Goal: Transaction & Acquisition: Find a FROG® Dealer | Get Fresh Mineral Water®

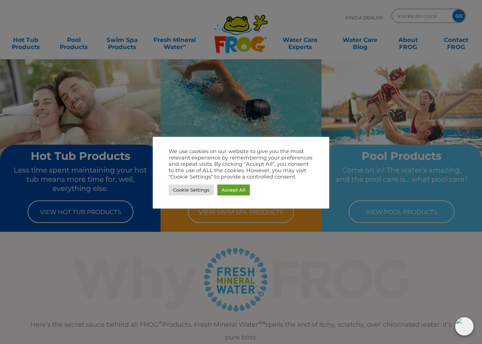
click at [195, 193] on link "Cookie Settings" at bounding box center [191, 189] width 45 height 11
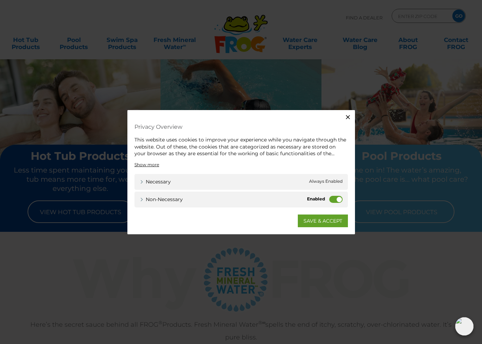
click at [335, 200] on label "Non-necessary" at bounding box center [335, 198] width 13 height 7
click at [0, 0] on input "Non-necessary" at bounding box center [0, 0] width 0 height 0
click at [320, 179] on span "Always Enabled" at bounding box center [325, 181] width 33 height 7
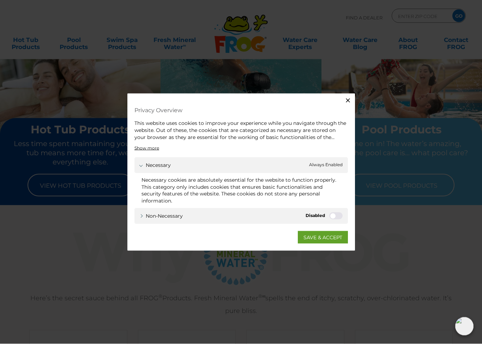
scroll to position [26, 0]
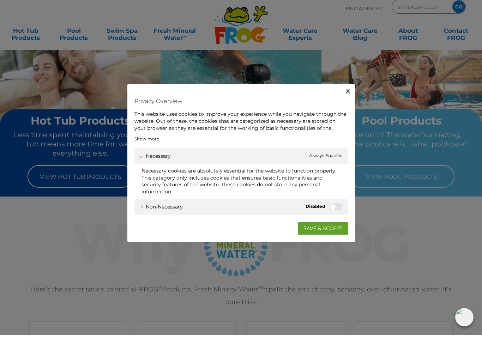
click at [322, 231] on link "SAVE & ACCEPT" at bounding box center [323, 237] width 50 height 13
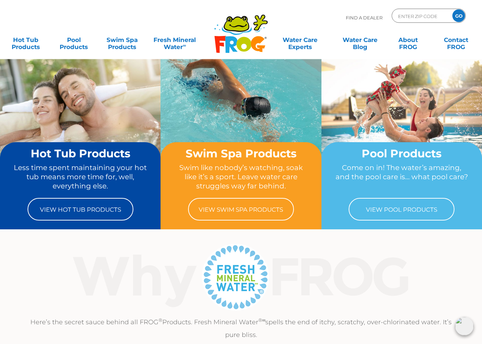
scroll to position [2, 0]
click at [415, 212] on link "View Pool Products" at bounding box center [401, 209] width 106 height 23
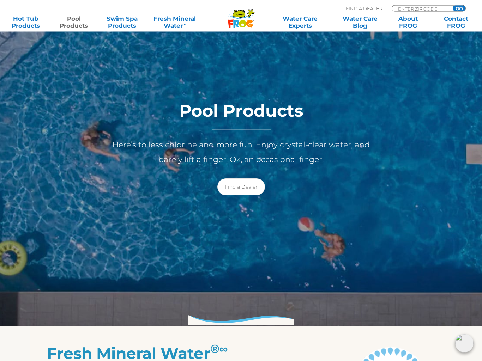
scroll to position [73, 0]
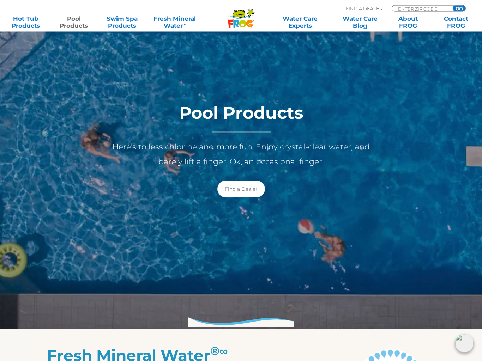
click at [246, 190] on link "Find a Dealer" at bounding box center [241, 189] width 48 height 17
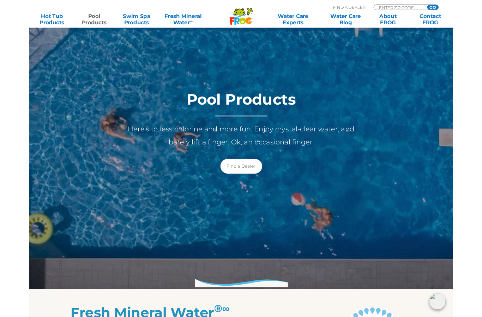
scroll to position [73, 0]
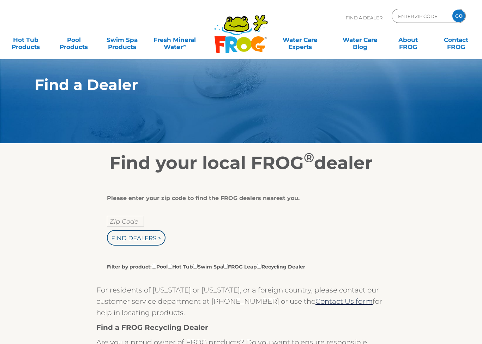
click at [115, 225] on input "Zip Code" at bounding box center [125, 221] width 37 height 11
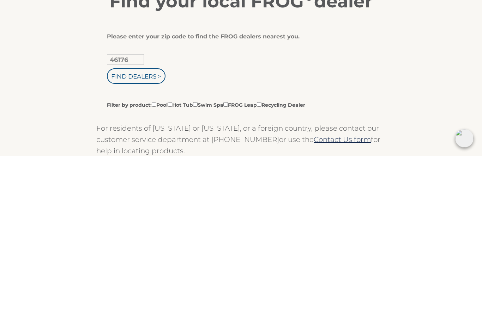
type input "46176"
click at [155, 264] on input "Filter by product: Pool Hot Tub Swim Spa FROG Leap Recycling Dealer" at bounding box center [154, 266] width 5 height 5
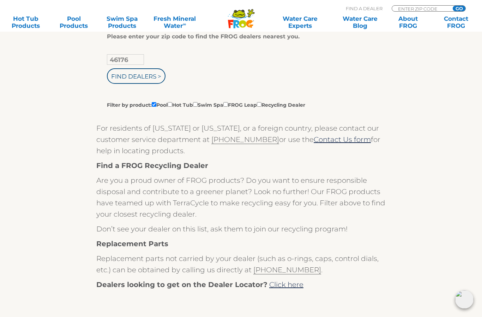
click at [243, 103] on label "Filter by product: Pool Hot Tub Swim Spa FROG Leap Recycling Dealer" at bounding box center [206, 105] width 198 height 8
click at [156, 103] on input "Filter by product: Pool Hot Tub Swim Spa FROG Leap Recycling Dealer" at bounding box center [154, 104] width 5 height 5
checkbox input "false"
click at [228, 104] on input "Filter by product: Pool Hot Tub Swim Spa FROG Leap Recycling Dealer" at bounding box center [225, 104] width 5 height 5
checkbox input "true"
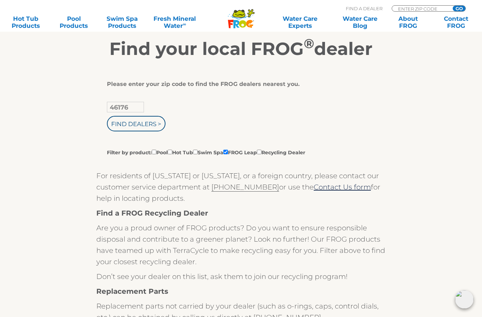
scroll to position [114, 0]
click at [120, 126] on input "Find Dealers >" at bounding box center [136, 124] width 59 height 16
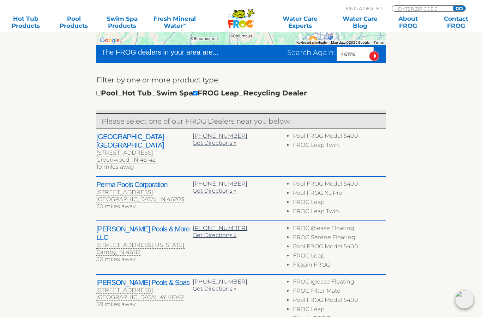
scroll to position [203, 0]
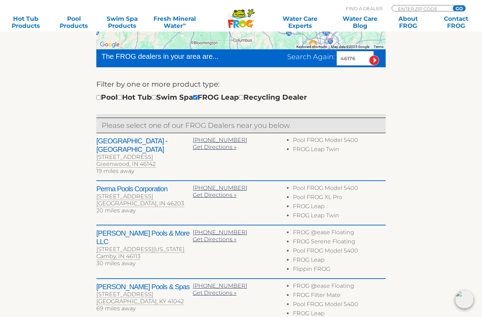
click at [116, 141] on h2 "Pool City - Greenwood" at bounding box center [144, 145] width 96 height 17
click at [112, 140] on h2 "Pool City - Greenwood" at bounding box center [144, 145] width 96 height 17
click at [114, 142] on h2 "Pool City - Greenwood" at bounding box center [144, 145] width 96 height 17
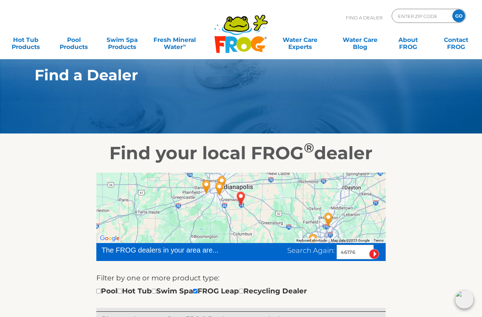
scroll to position [0, 0]
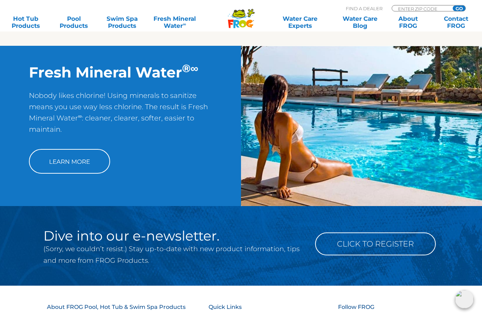
scroll to position [555, 0]
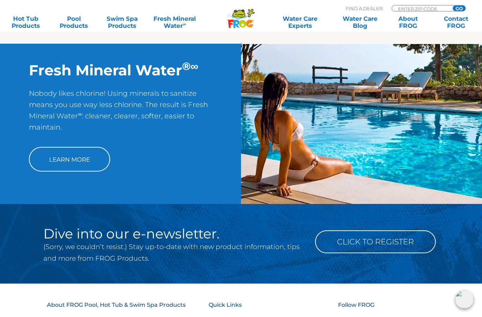
click at [48, 165] on link "Learn More" at bounding box center [69, 159] width 81 height 25
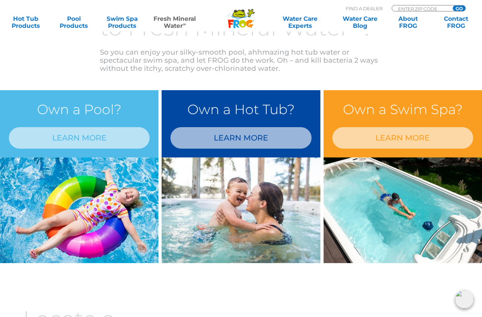
scroll to position [327, 0]
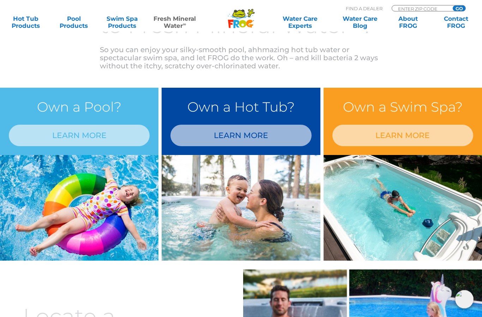
click at [2, 117] on div "Own a Pool? LEARN MORE" at bounding box center [79, 121] width 158 height 67
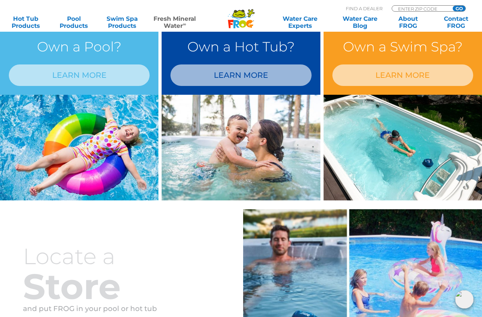
scroll to position [384, 0]
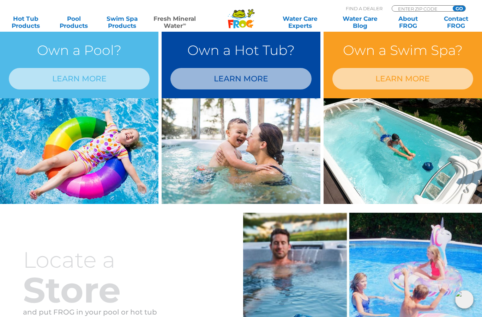
click at [72, 75] on link "LEARN MORE" at bounding box center [79, 79] width 141 height 22
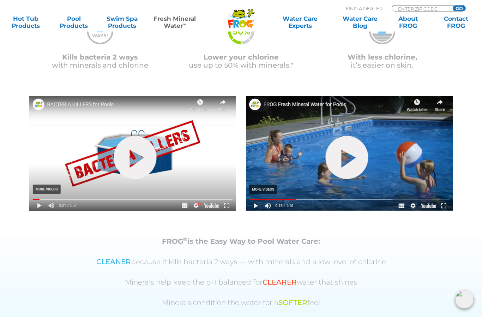
scroll to position [208, 0]
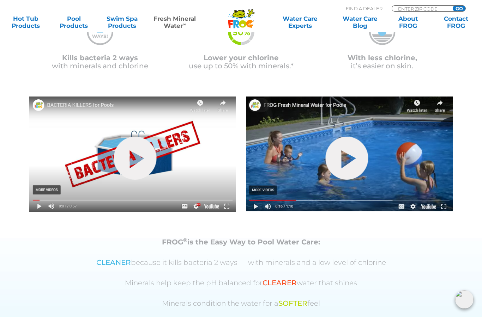
click at [3, 65] on section "Kills bacteria 2 ways with minerals and chlorine Lower your chlorine use up to …" at bounding box center [241, 115] width 482 height 246
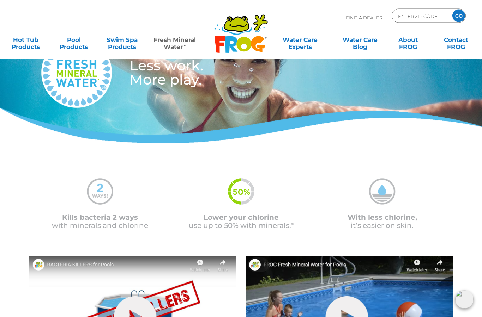
scroll to position [47, 0]
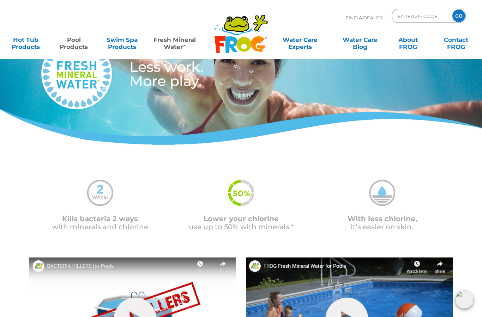
click at [71, 44] on link "Pool Products" at bounding box center [73, 40] width 37 height 14
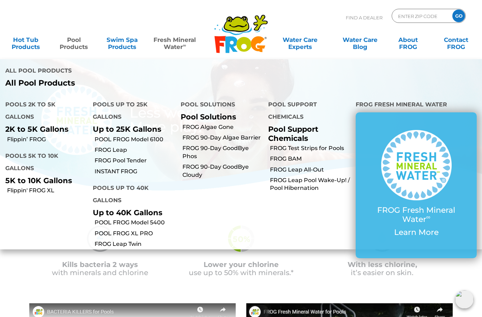
scroll to position [0, 0]
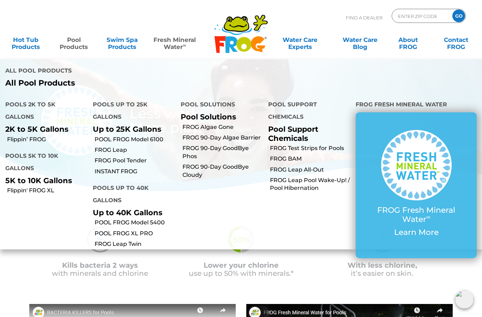
click at [173, 38] on link "Fresh Mineral Water ∞" at bounding box center [174, 40] width 47 height 14
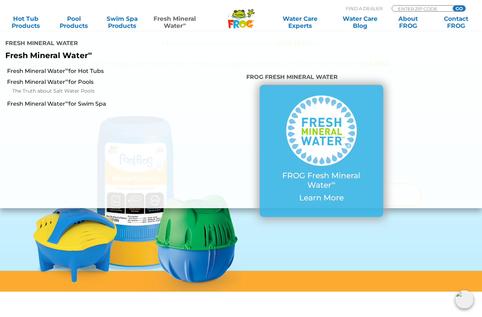
scroll to position [458, 0]
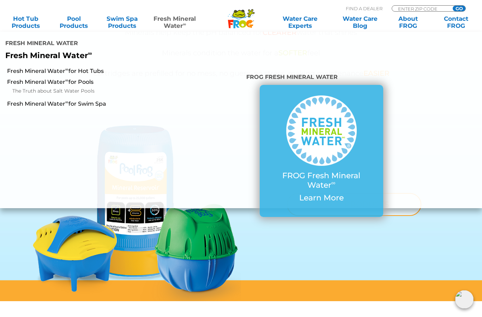
click at [386, 207] on link "POOL PRODUCTS" at bounding box center [354, 204] width 134 height 23
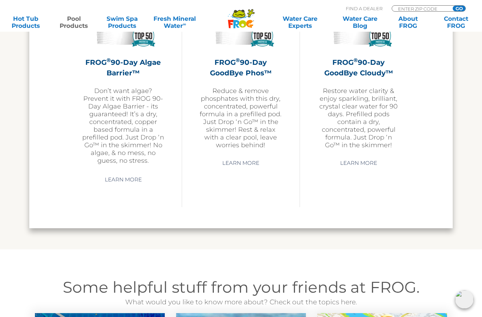
scroll to position [2279, 0]
